Goal: Task Accomplishment & Management: Complete application form

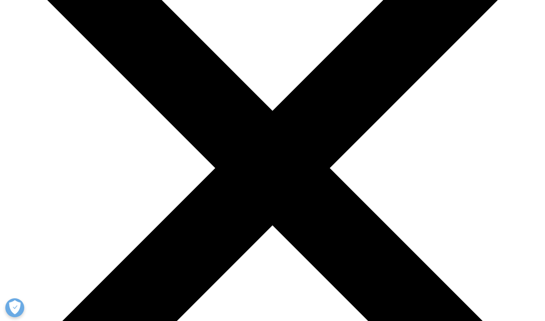
scroll to position [112, 0]
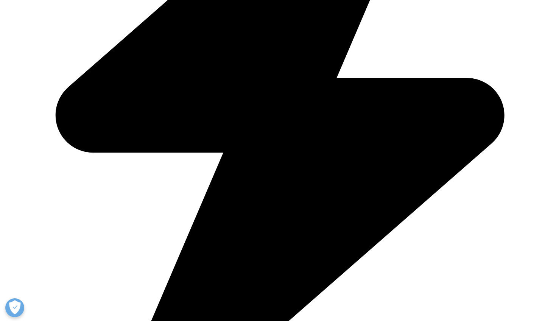
scroll to position [1006, 0]
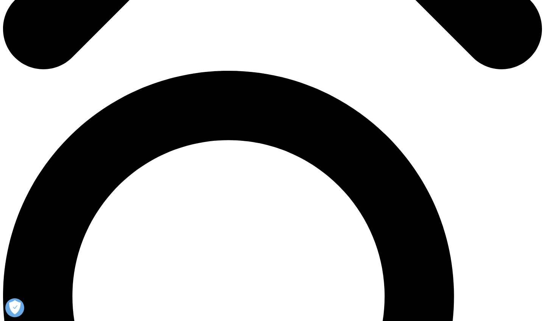
scroll to position [481, 0]
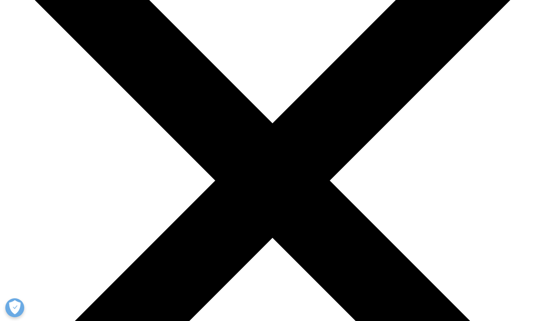
scroll to position [100, 0]
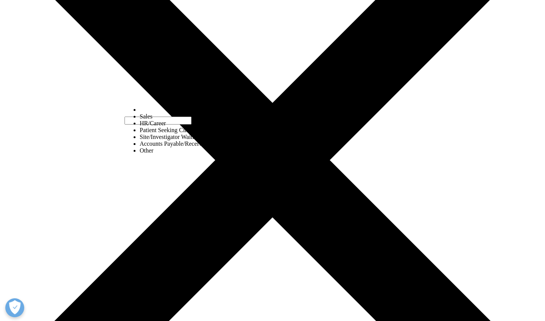
scroll to position [121, 0]
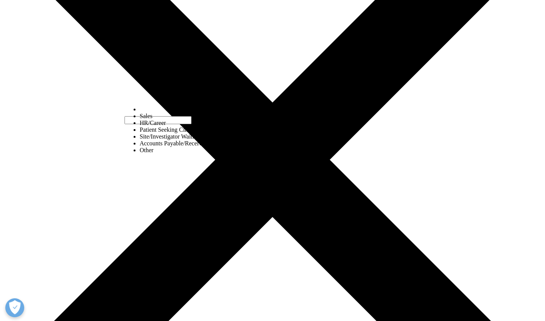
select select "Other"
type input "Misha"
type input "DaVida"
type input "Founder and CIO"
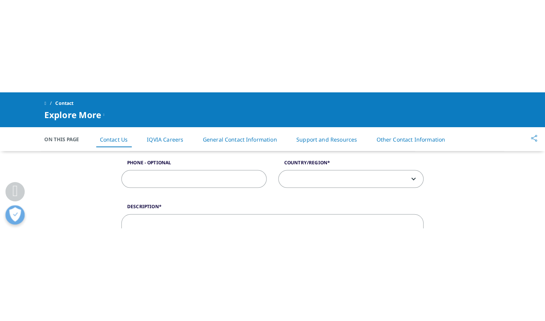
scroll to position [392, 0]
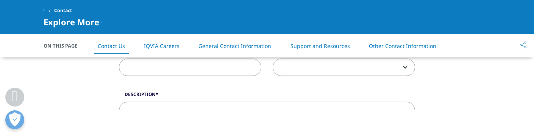
type input "Plant Biotech Investing & Partnering Conferences"
click at [137, 107] on textarea "Description" at bounding box center [267, 124] width 296 height 45
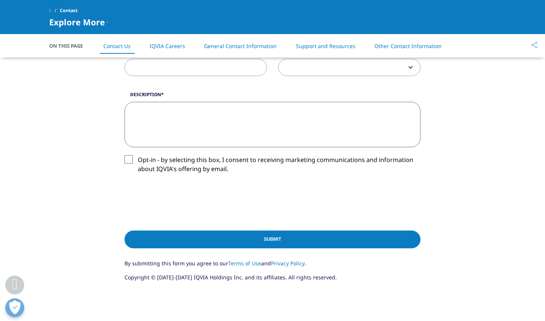
click at [133, 111] on textarea "Description" at bounding box center [273, 124] width 296 height 45
paste textarea "Hello! At our upcoming Plant Biotech Investing & Partnering Conference, we’re e…"
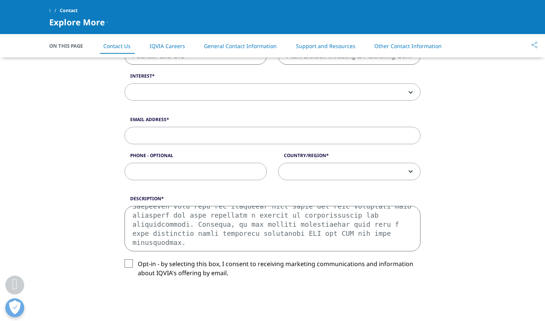
scroll to position [305, 0]
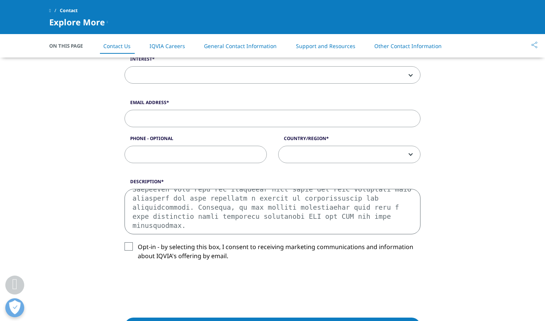
click at [133, 216] on textarea "Description" at bounding box center [273, 211] width 296 height 45
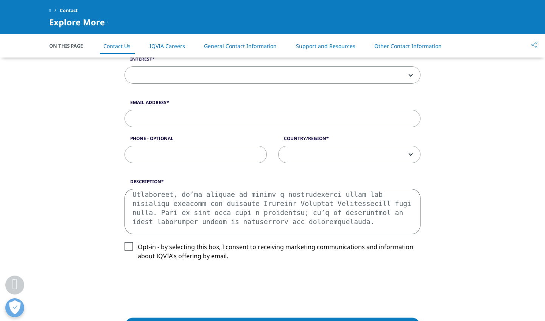
scroll to position [4, 0]
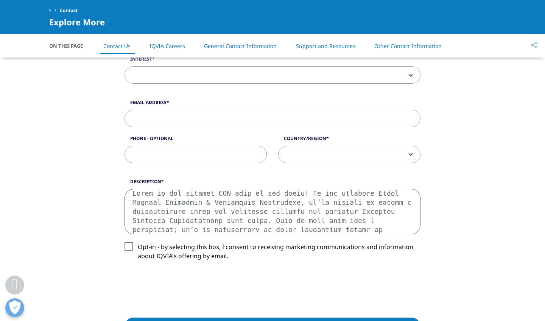
click at [262, 191] on textarea "Description" at bounding box center [273, 211] width 296 height 45
click at [201, 203] on textarea "Description" at bounding box center [273, 211] width 296 height 45
click at [335, 212] on textarea "Description" at bounding box center [273, 211] width 296 height 45
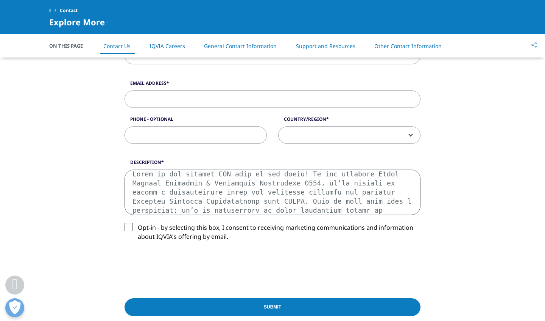
scroll to position [323, 0]
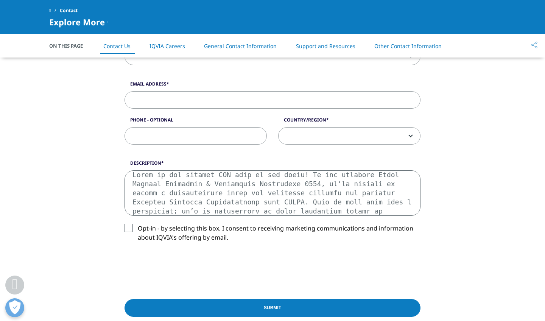
click at [353, 203] on textarea "Description" at bounding box center [273, 192] width 296 height 45
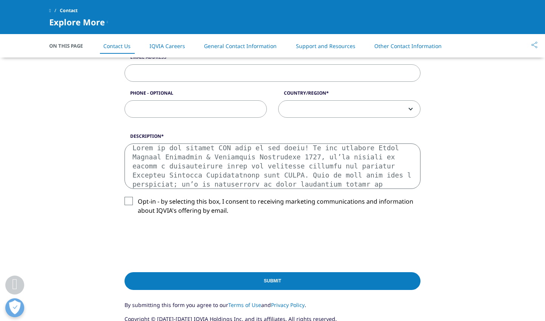
scroll to position [364, 0]
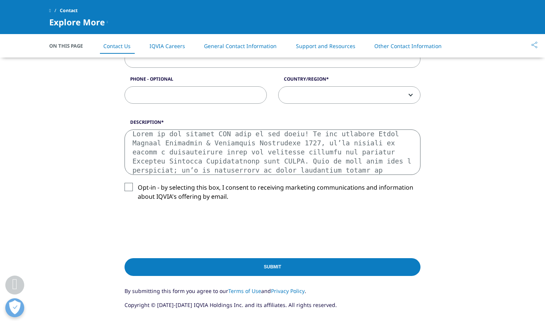
click at [203, 169] on textarea "Description" at bounding box center [273, 152] width 296 height 45
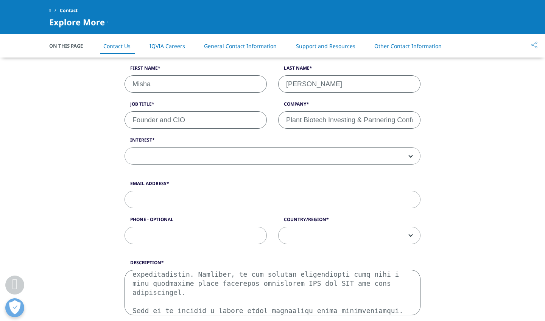
scroll to position [223, 0]
type textarea "Hello to the leading CRO firm in the world! At our upcoming Plant Biotech Inves…"
click at [144, 155] on span at bounding box center [272, 156] width 295 height 17
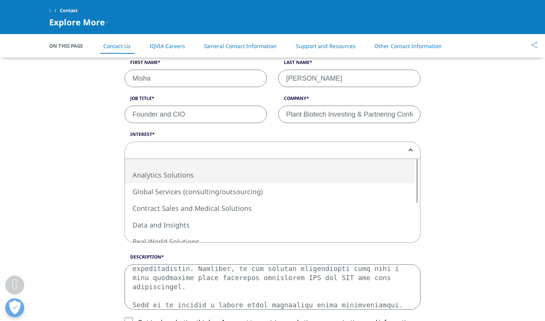
scroll to position [229, 0]
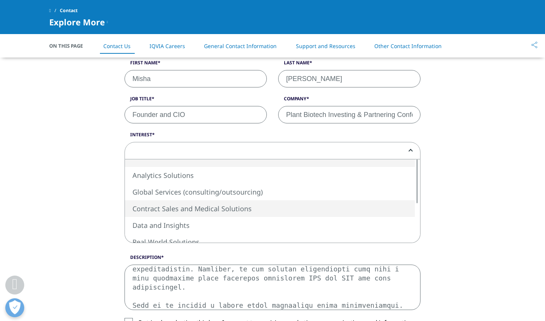
select select "Contract Sales and Medical Solutions"
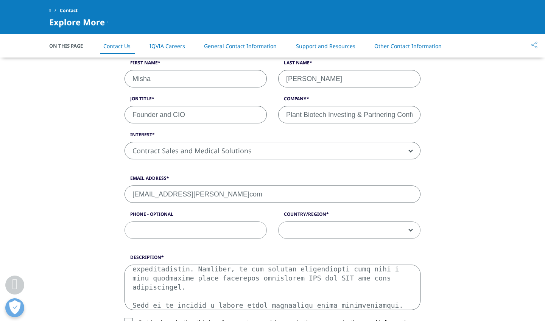
type input "misha.davida@gmailcom"
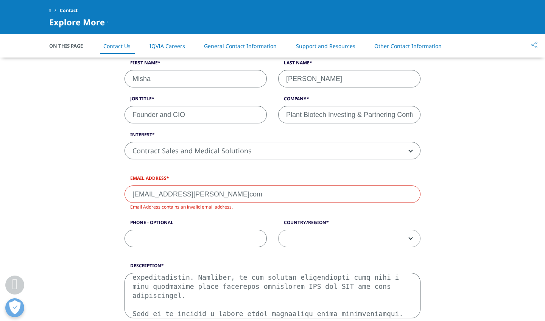
click at [216, 196] on input "misha.davida@gmailcom" at bounding box center [273, 194] width 296 height 17
drag, startPoint x: 216, startPoint y: 196, endPoint x: 94, endPoint y: 187, distance: 122.6
click at [94, 187] on div "What type of request? Email Us Request a Demo IQVIA Institute Inquiries Media I…" at bounding box center [273, 213] width 432 height 532
click at [279, 314] on textarea "Description" at bounding box center [273, 295] width 296 height 45
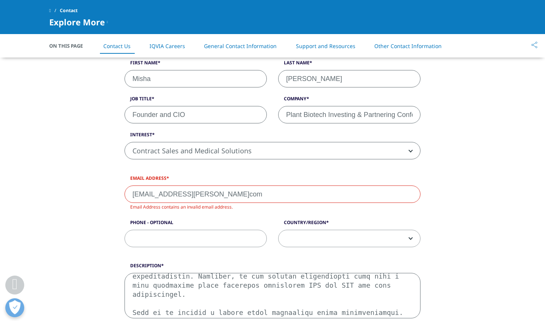
click at [413, 238] on span at bounding box center [350, 238] width 142 height 17
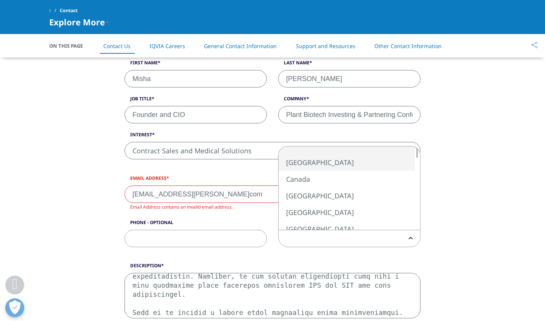
select select "[GEOGRAPHIC_DATA]"
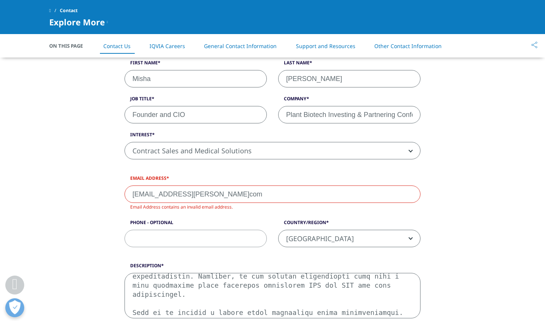
click at [160, 239] on input "Phone - Optional" at bounding box center [196, 238] width 142 height 17
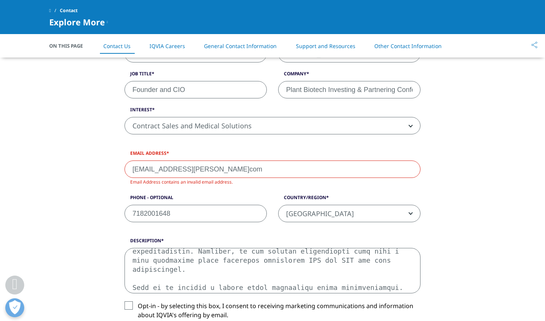
scroll to position [256, 0]
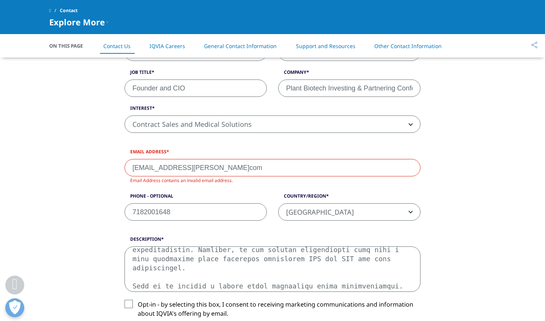
type input "7182001648"
click at [195, 165] on input "misha.davida@gmailcom" at bounding box center [273, 167] width 296 height 17
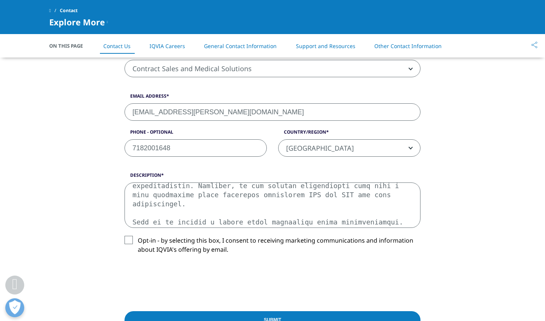
scroll to position [312, 0]
type input "misha.davida@gmail.com"
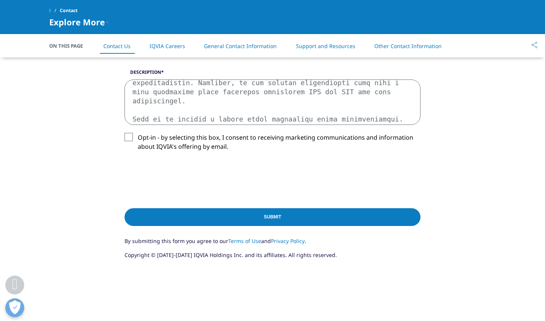
scroll to position [415, 0]
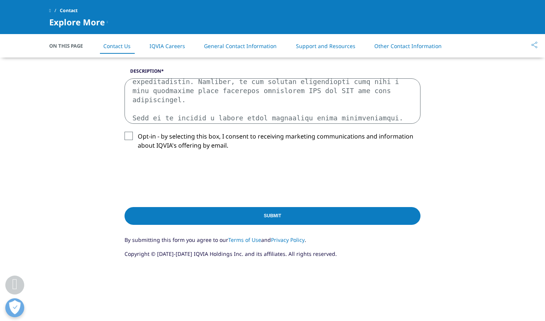
click at [269, 215] on input "Submit" at bounding box center [273, 216] width 296 height 18
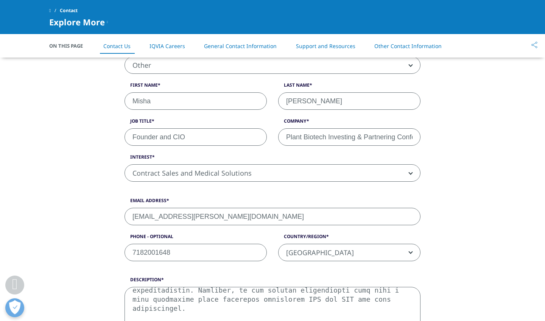
scroll to position [205, 0]
